Goal: Information Seeking & Learning: Learn about a topic

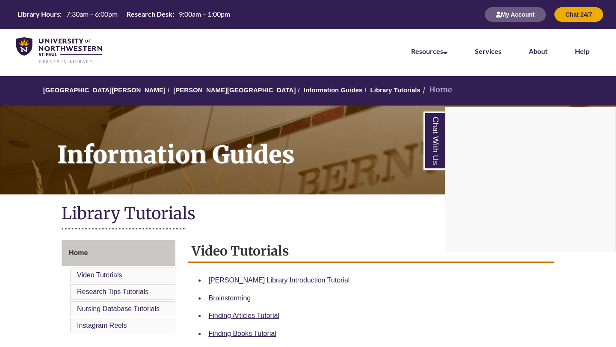
scroll to position [146, 0]
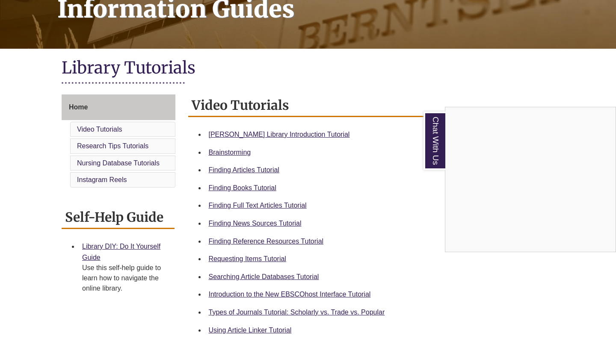
click at [273, 220] on div "Chat With Us" at bounding box center [308, 173] width 616 height 347
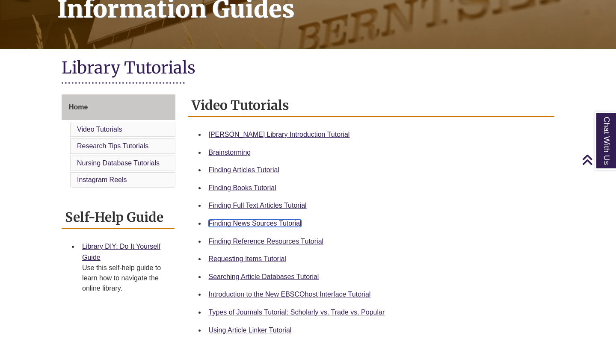
click at [284, 225] on link "Finding News Sources Tutorial" at bounding box center [255, 223] width 93 height 7
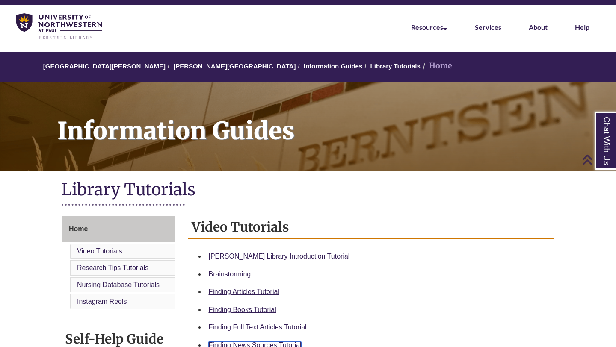
scroll to position [12, 0]
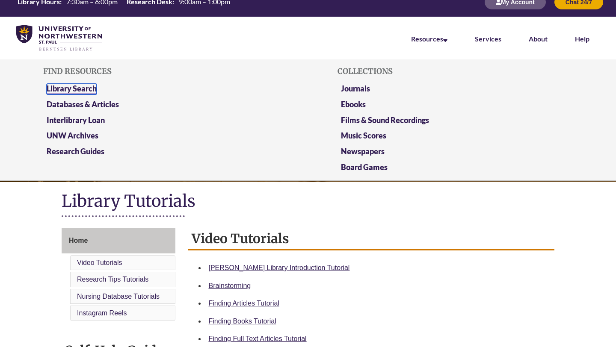
click at [85, 89] on link "Library Search" at bounding box center [72, 89] width 50 height 11
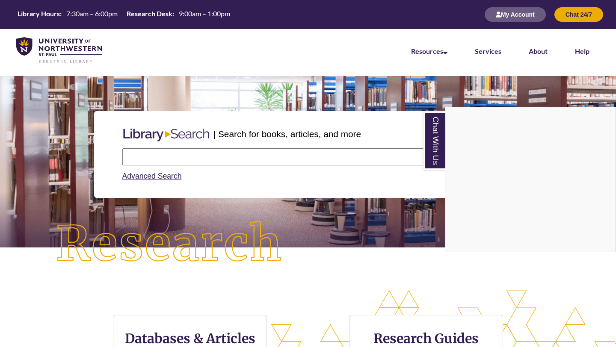
click at [226, 157] on div "Chat With Us" at bounding box center [308, 173] width 616 height 347
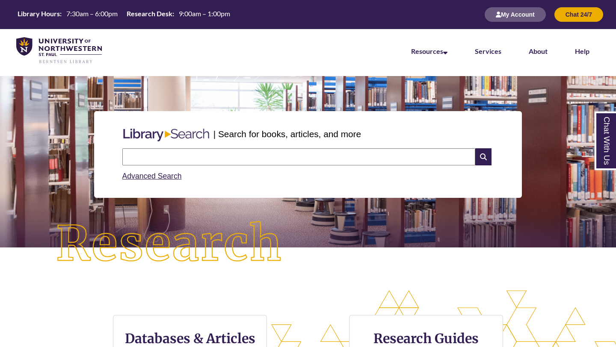
click at [226, 157] on input "text" at bounding box center [298, 156] width 353 height 17
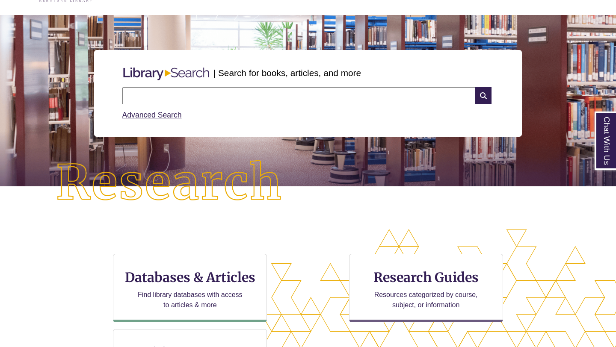
scroll to position [59, 0]
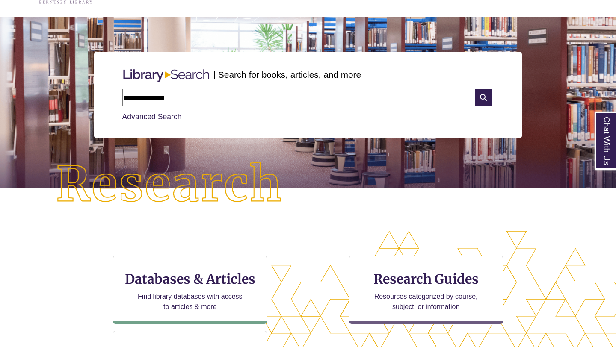
type input "**********"
